Goal: Task Accomplishment & Management: Manage account settings

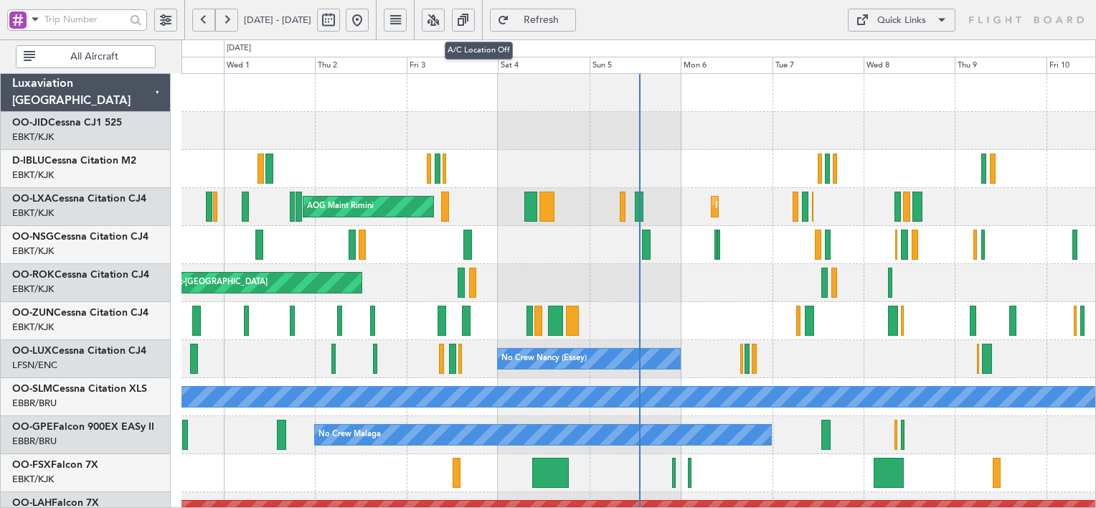
click at [445, 17] on button at bounding box center [433, 20] width 23 height 23
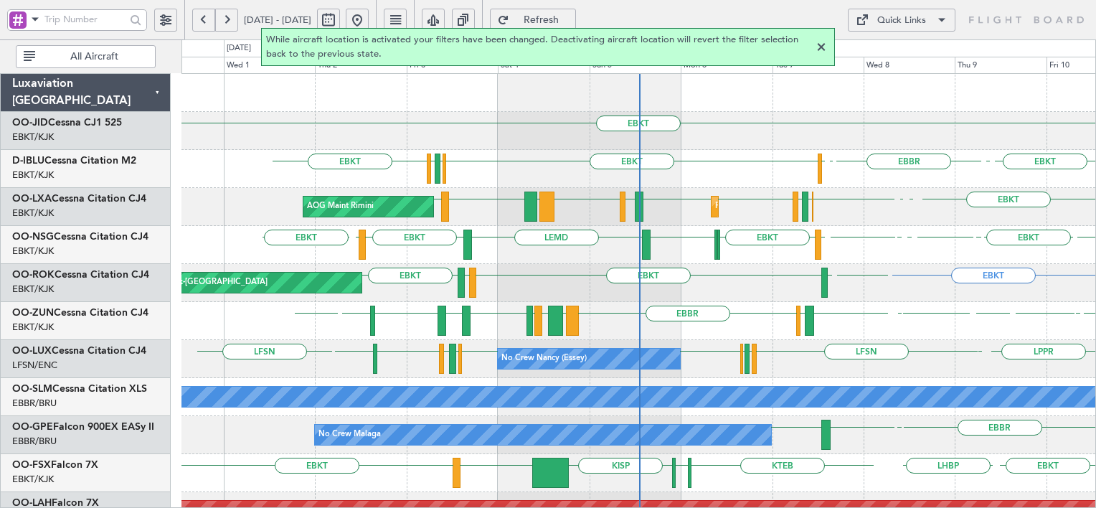
click at [791, 265] on div "AOG Maint Kortrijk-[GEOGRAPHIC_DATA] EBKT EBKT LFMD EBKT LFBD LFMD" at bounding box center [639, 283] width 914 height 38
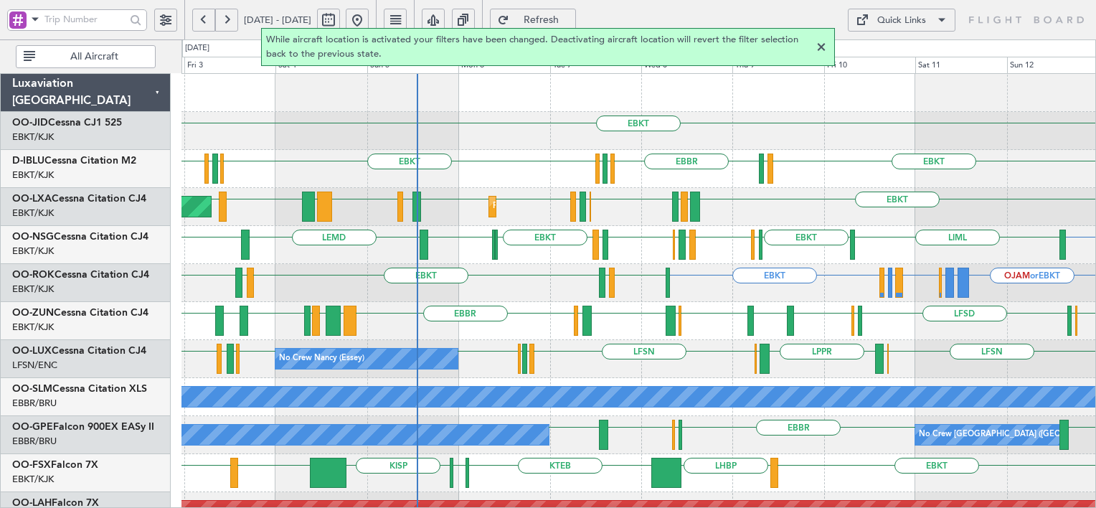
click at [821, 50] on div at bounding box center [821, 47] width 17 height 17
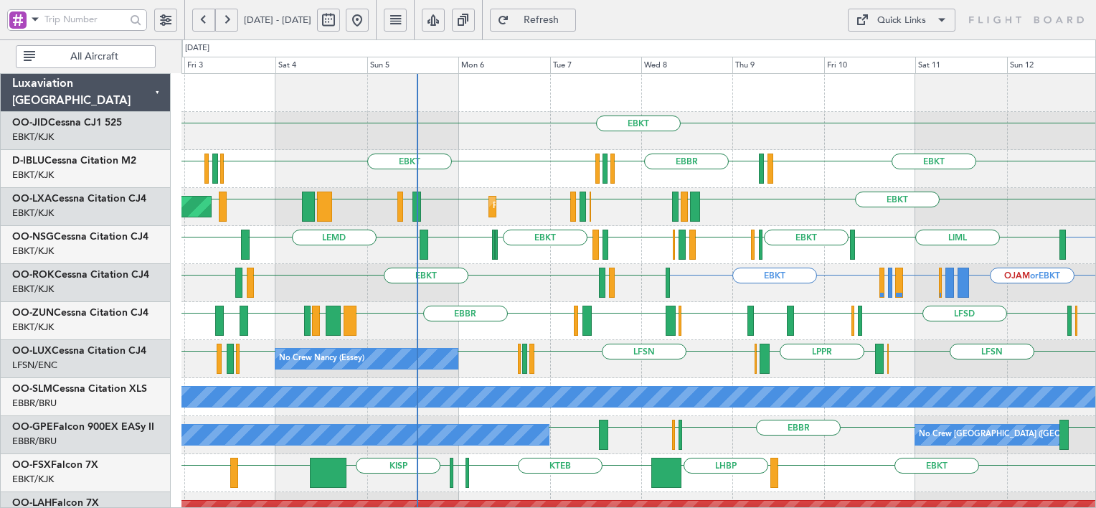
click at [932, 22] on button "Quick Links" at bounding box center [902, 20] width 108 height 23
click at [915, 89] on button "Crew Board" at bounding box center [903, 89] width 108 height 34
click at [906, 17] on div "Quick Links" at bounding box center [901, 21] width 49 height 14
click at [912, 52] on button "Trip Builder" at bounding box center [903, 54] width 108 height 34
click at [893, 24] on div "Quick Links" at bounding box center [901, 21] width 49 height 14
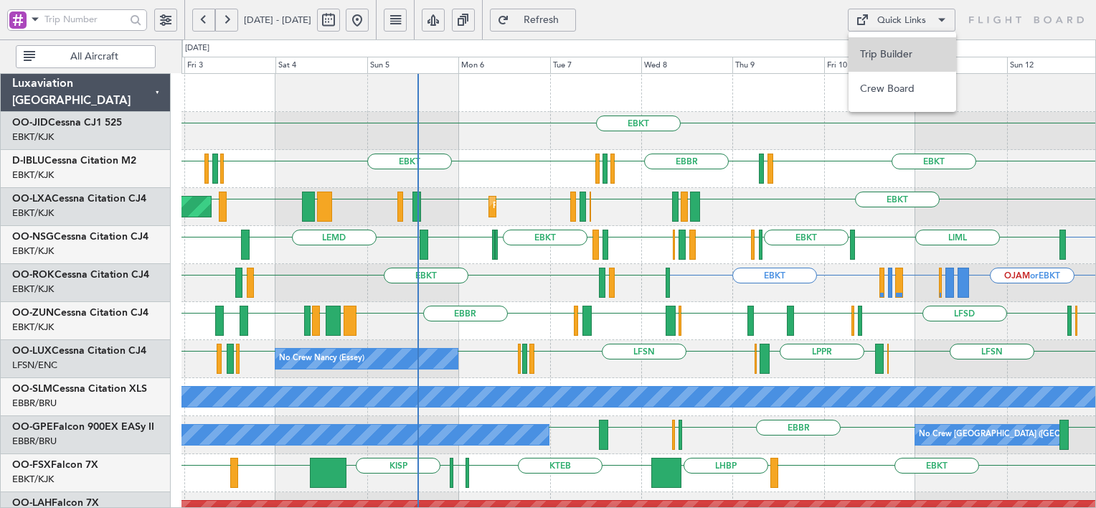
click at [880, 49] on button "Trip Builder" at bounding box center [903, 54] width 108 height 34
click at [562, 15] on span "Refresh" at bounding box center [541, 20] width 59 height 10
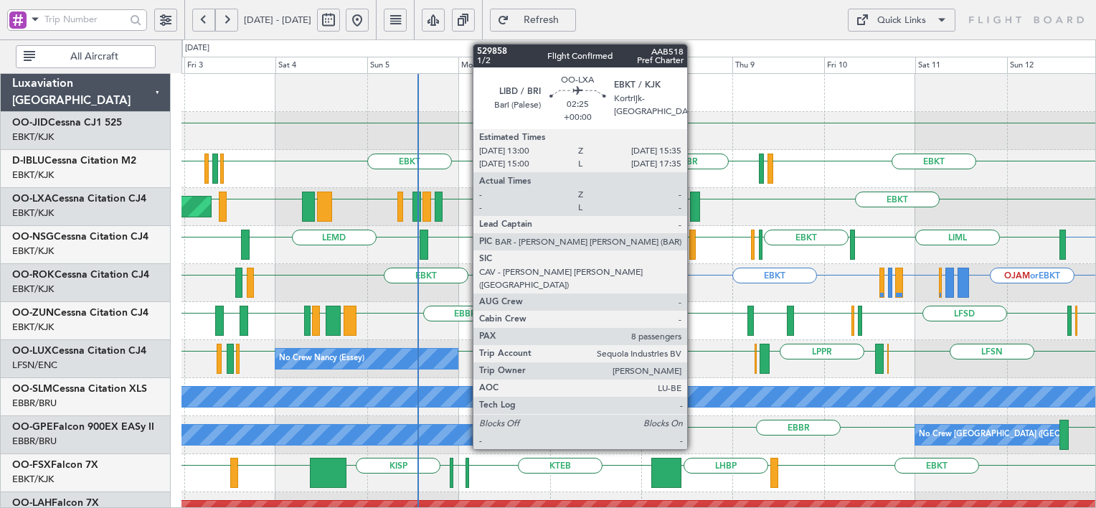
click at [694, 204] on div at bounding box center [695, 207] width 10 height 30
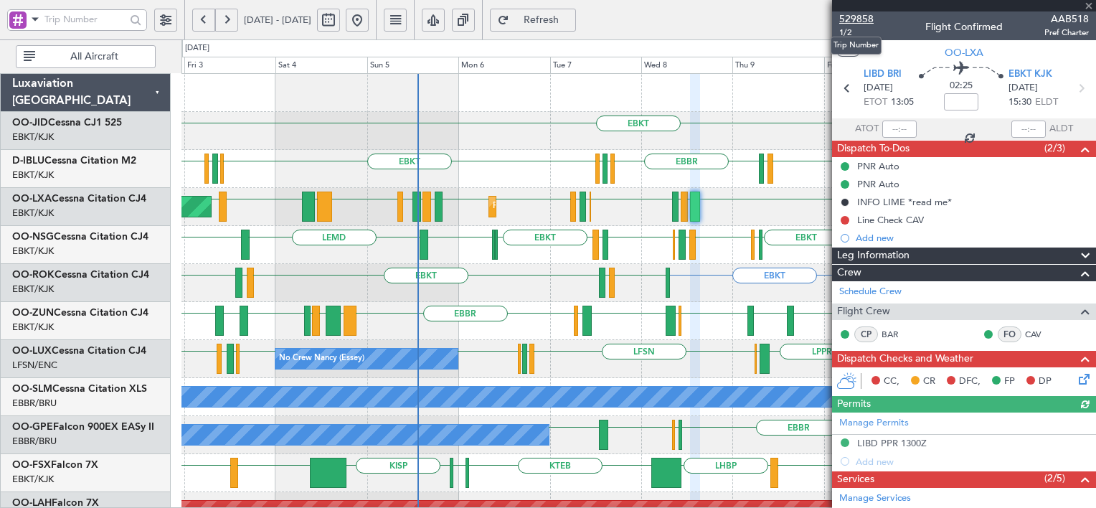
click at [862, 18] on span "529858" at bounding box center [856, 18] width 34 height 15
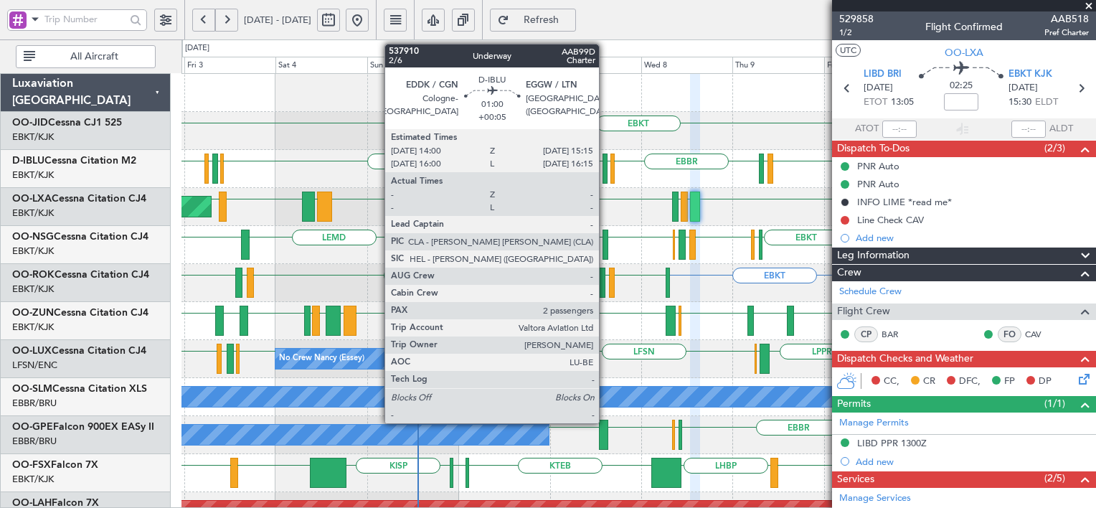
click at [606, 168] on div at bounding box center [605, 169] width 5 height 30
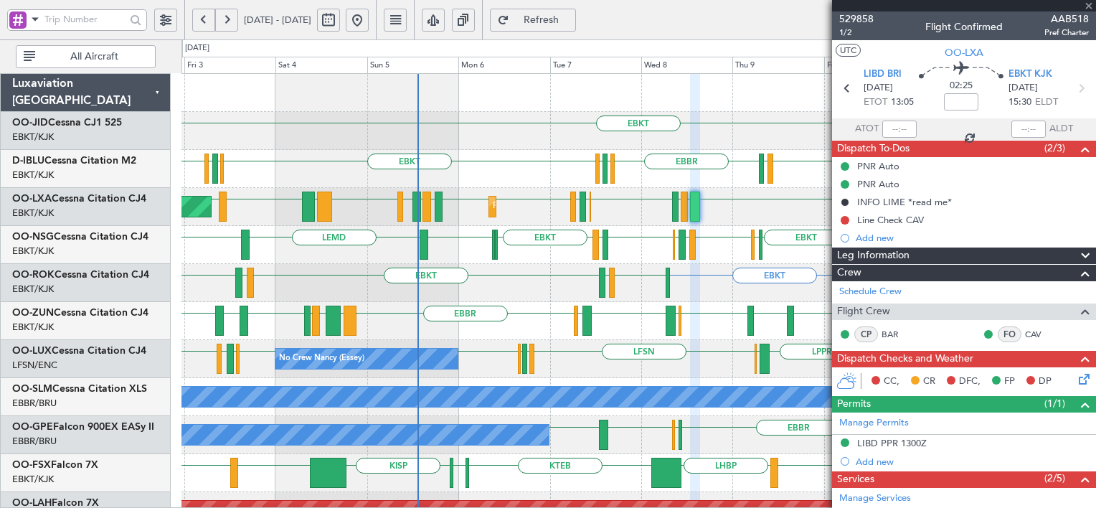
type input "+00:05"
type input "2"
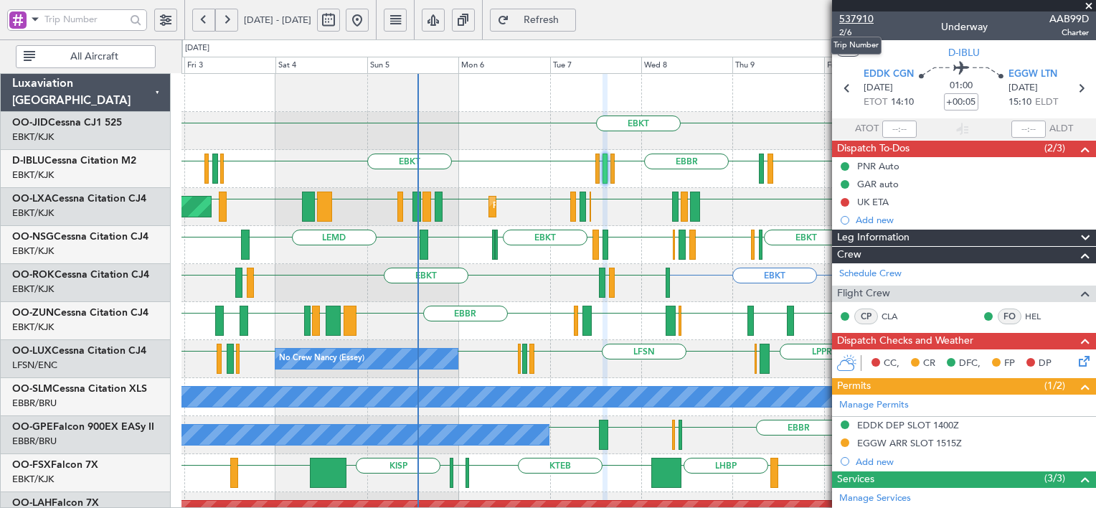
click at [861, 19] on span "537910" at bounding box center [856, 18] width 34 height 15
click at [28, 18] on span at bounding box center [35, 19] width 17 height 18
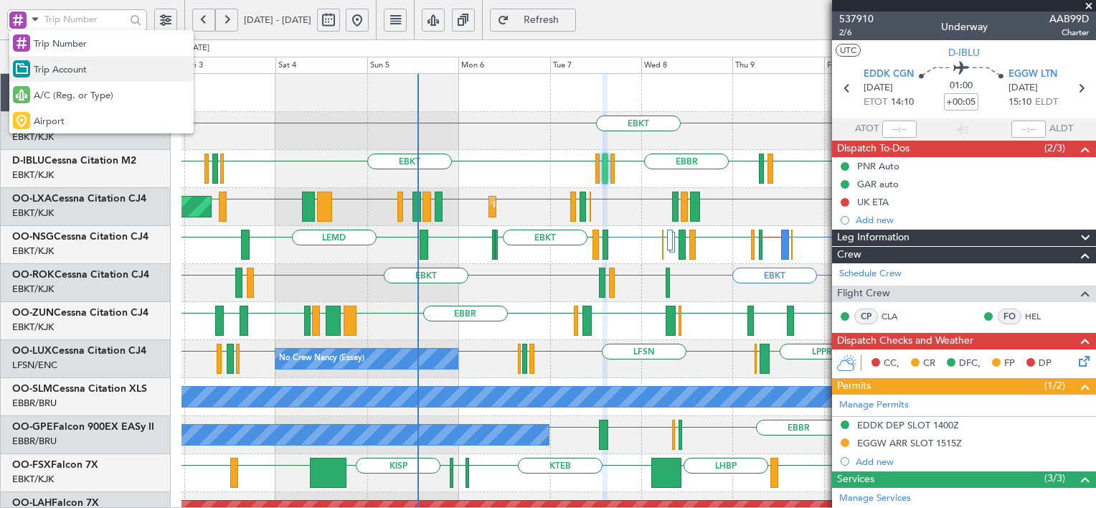
click at [64, 71] on span "Trip Account" at bounding box center [60, 70] width 53 height 14
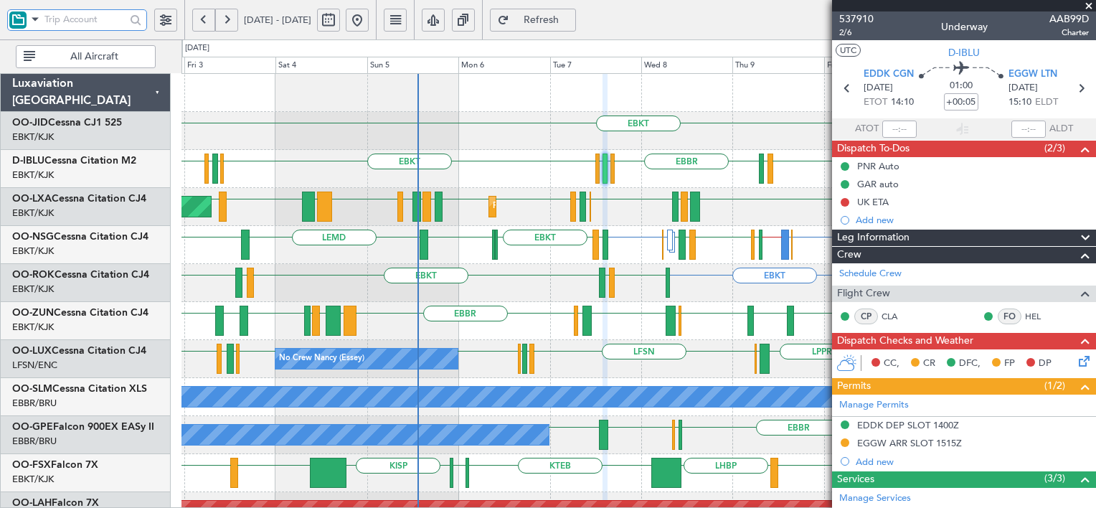
click at [70, 14] on input "text" at bounding box center [84, 20] width 81 height 22
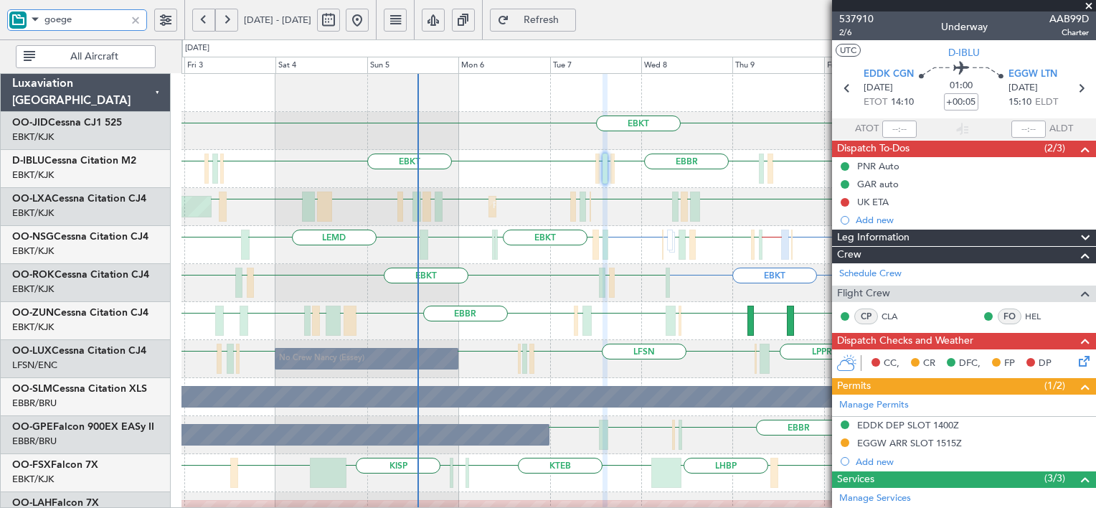
click at [773, 293] on div "OJAM or EBKT LGKR or EBKT ELLX or EBKT EBKT LEPA or EBKT LFMQ or EBKT EBKT EBKT…" at bounding box center [639, 283] width 914 height 38
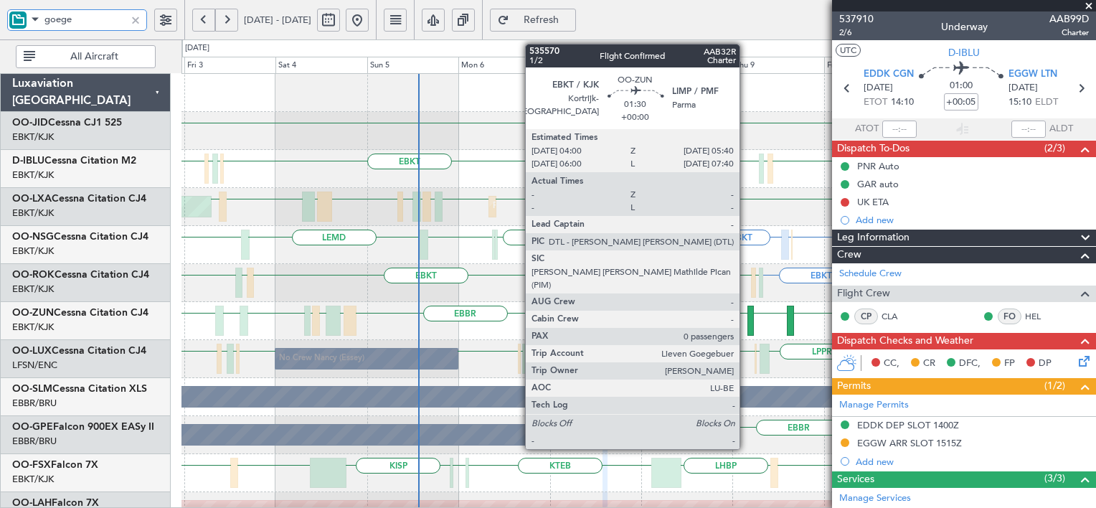
type input "goege"
